Goal: Task Accomplishment & Management: Manage account settings

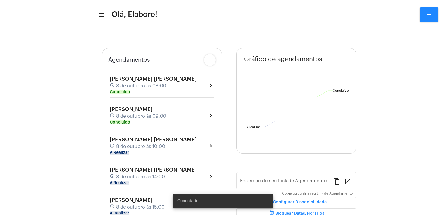
type input "[URL][DOMAIN_NAME]"
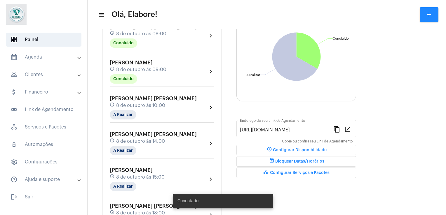
scroll to position [70, 0]
click at [119, 114] on mat-chip "A Realizar" at bounding box center [123, 114] width 27 height 9
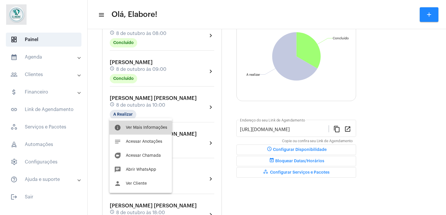
click at [126, 131] on button "info Ver Mais Informações" at bounding box center [140, 128] width 62 height 14
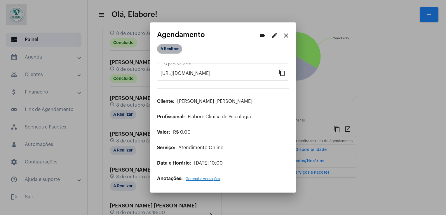
click at [167, 47] on mat-chip "A Realizar" at bounding box center [169, 48] width 25 height 9
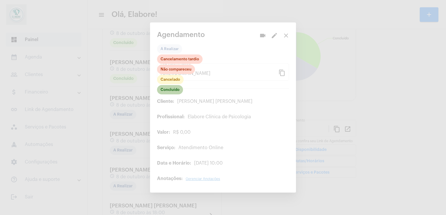
click at [178, 92] on mat-chip "Concluído" at bounding box center [170, 89] width 26 height 9
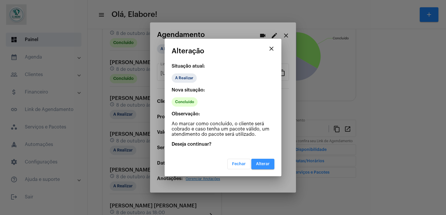
click at [264, 160] on button "Alterar" at bounding box center [262, 164] width 23 height 11
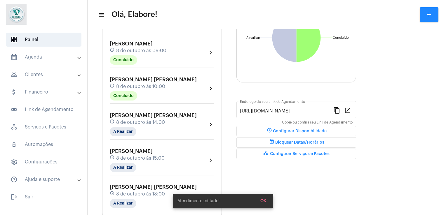
scroll to position [90, 0]
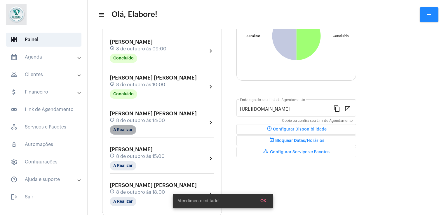
click at [119, 127] on mat-chip "A Realizar" at bounding box center [123, 129] width 27 height 9
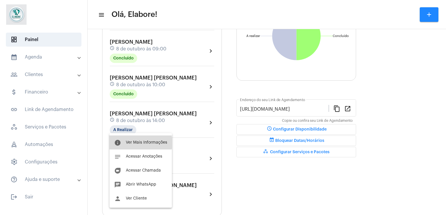
click at [129, 143] on span "Ver Mais Informações" at bounding box center [146, 143] width 41 height 4
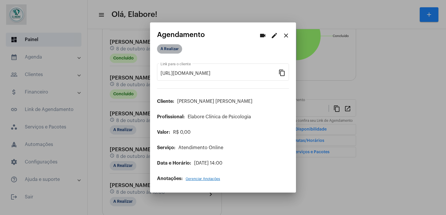
click at [166, 51] on mat-chip "A Realizar" at bounding box center [169, 48] width 25 height 9
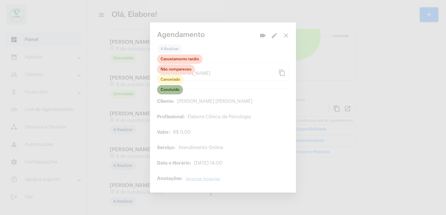
click at [173, 89] on mat-chip "Concluído" at bounding box center [170, 89] width 26 height 9
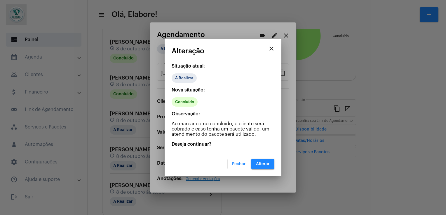
click at [262, 164] on span "Alterar" at bounding box center [263, 164] width 14 height 4
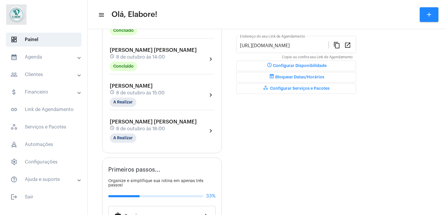
scroll to position [154, 0]
click at [184, 89] on div "[PERSON_NAME] schedule 8 de outubro às 15:00 A Realizar chevron_right" at bounding box center [162, 95] width 104 height 24
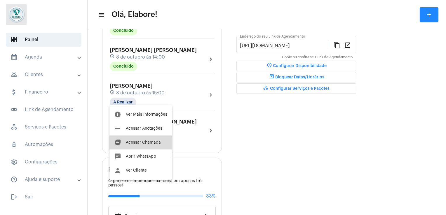
click at [134, 146] on button "duo [PERSON_NAME]" at bounding box center [140, 143] width 62 height 14
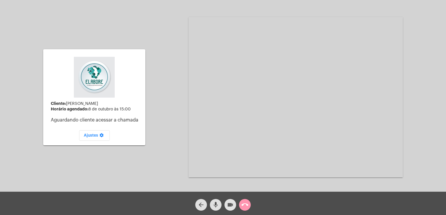
click at [231, 202] on mat-icon "videocam" at bounding box center [230, 205] width 7 height 7
click at [214, 207] on mat-icon "mic" at bounding box center [215, 205] width 7 height 7
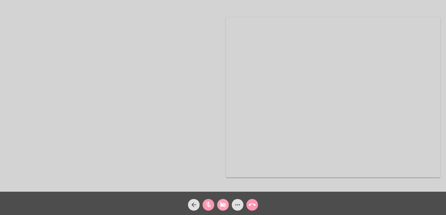
click at [220, 210] on span "videocam_off" at bounding box center [222, 205] width 7 height 12
click at [207, 207] on mat-icon "mic_off" at bounding box center [208, 205] width 7 height 7
click at [192, 199] on span "arrow_back" at bounding box center [193, 205] width 7 height 12
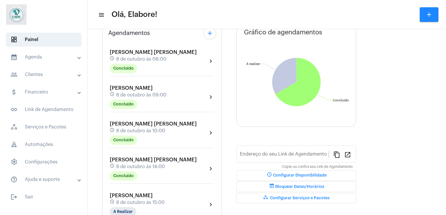
type input "[URL][DOMAIN_NAME]"
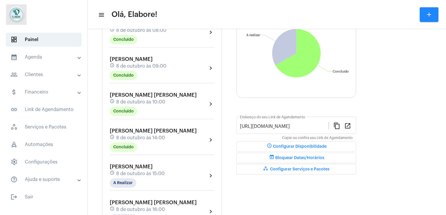
scroll to position [74, 0]
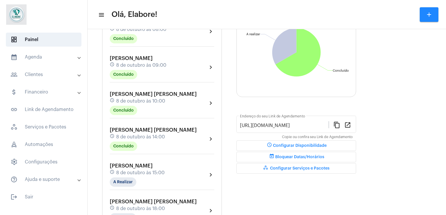
click at [154, 170] on span "8 de outubro às 15:00" at bounding box center [140, 172] width 48 height 5
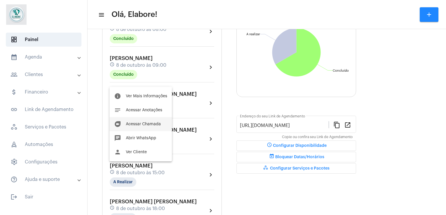
click at [146, 124] on span "Acessar Chamada" at bounding box center [143, 124] width 35 height 4
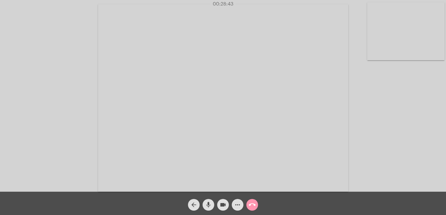
click at [329, 209] on div "arrow_back mic videocam more_horiz call_end" at bounding box center [223, 203] width 446 height 23
click at [191, 205] on mat-icon "arrow_back" at bounding box center [193, 205] width 7 height 7
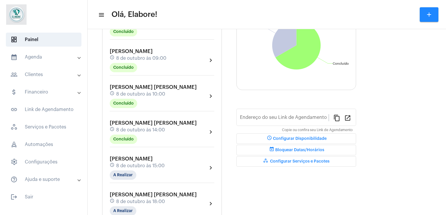
type input "[URL][DOMAIN_NAME]"
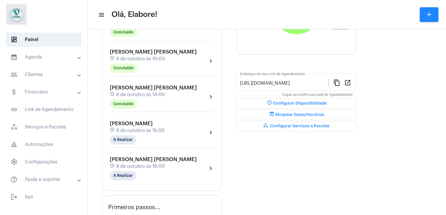
scroll to position [123, 0]
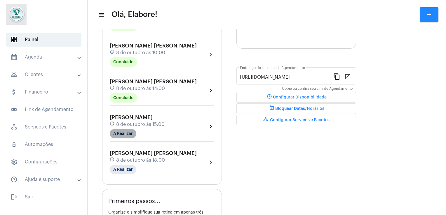
click at [119, 130] on mat-chip "A Realizar" at bounding box center [123, 133] width 27 height 9
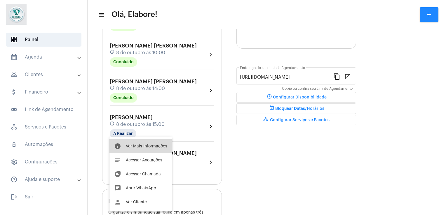
click at [137, 151] on button "info Ver Mais Informações" at bounding box center [140, 146] width 62 height 14
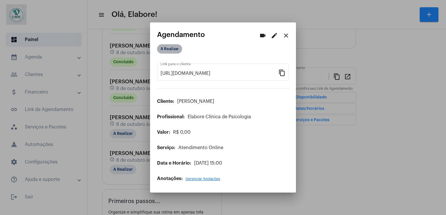
click at [174, 50] on mat-chip "A Realizar" at bounding box center [169, 48] width 25 height 9
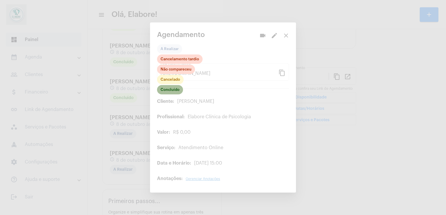
click at [163, 91] on mat-chip "Concluído" at bounding box center [170, 89] width 26 height 9
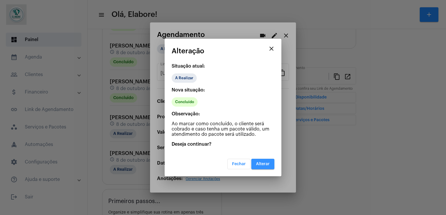
click at [261, 162] on span "Alterar" at bounding box center [263, 164] width 14 height 4
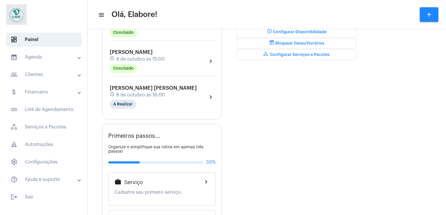
scroll to position [188, 0]
